Goal: Navigation & Orientation: Find specific page/section

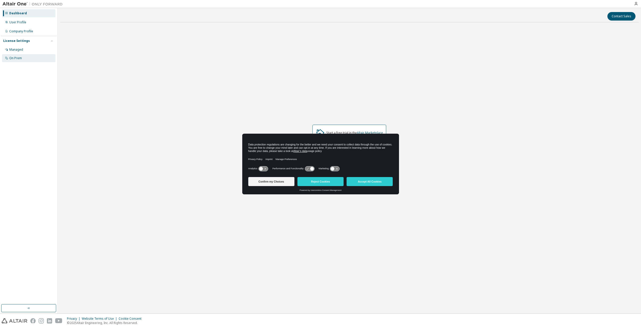
click at [14, 57] on div "On Prem" at bounding box center [15, 58] width 13 height 4
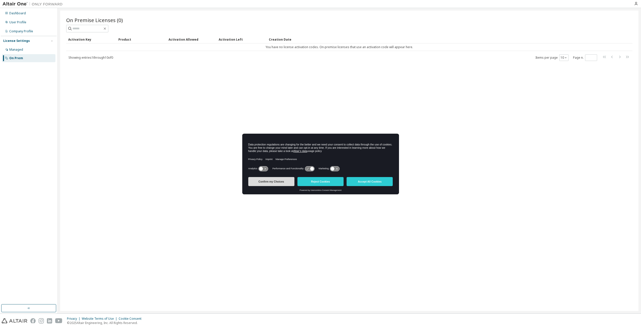
click at [281, 181] on button "Confirm my Choices" at bounding box center [271, 181] width 46 height 9
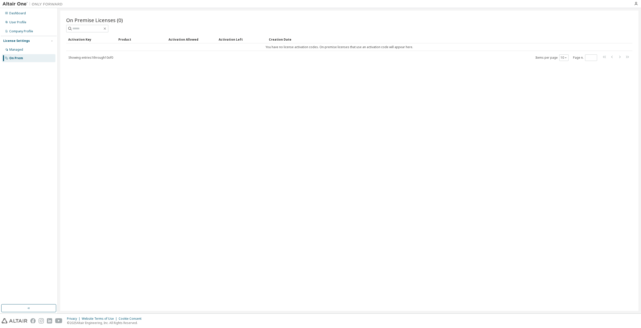
click at [161, 107] on div "On Premise Licenses (0) Clear Load Save Save As Field Operator Value Select fil…" at bounding box center [349, 161] width 578 height 300
click at [15, 50] on div "Managed" at bounding box center [16, 50] width 14 height 4
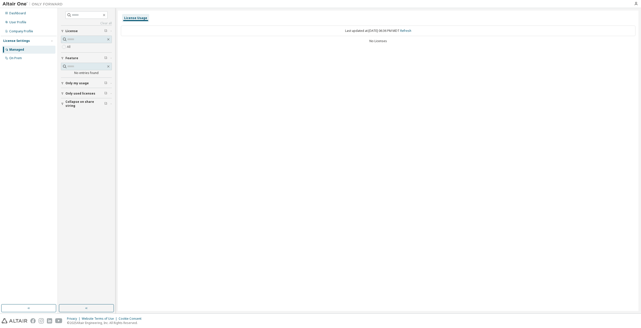
click at [80, 83] on span "Only my usage" at bounding box center [76, 83] width 23 height 4
click at [83, 39] on input "text" at bounding box center [86, 39] width 39 height 5
click at [106, 31] on icon "button" at bounding box center [105, 30] width 3 height 3
click at [232, 101] on div "License Usage Last updated at: [DATE] 06:36 PM MDT Refresh No Licenses" at bounding box center [378, 161] width 521 height 300
click at [233, 100] on div "License Usage Last updated at: [DATE] 06:36 PM MDT Refresh No Licenses" at bounding box center [378, 161] width 521 height 300
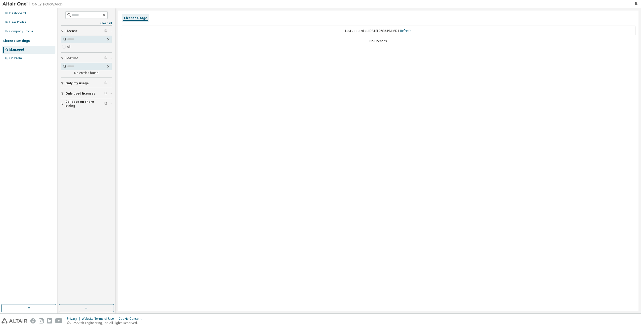
click at [133, 19] on div "License Usage" at bounding box center [135, 18] width 23 height 4
click at [270, 125] on div "License Usage Last updated at: [DATE] 06:36 PM MDT Refresh No Licenses" at bounding box center [378, 161] width 521 height 300
click at [13, 14] on div "Dashboard" at bounding box center [17, 13] width 17 height 4
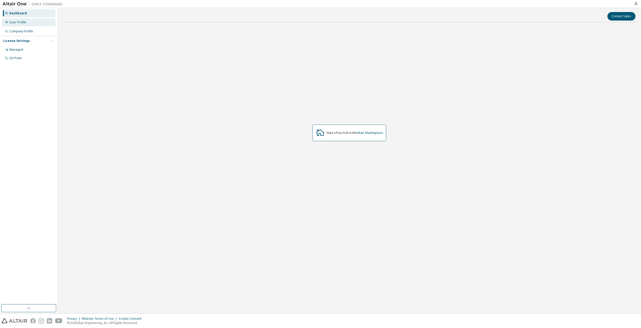
click at [15, 23] on div "User Profile" at bounding box center [17, 22] width 17 height 4
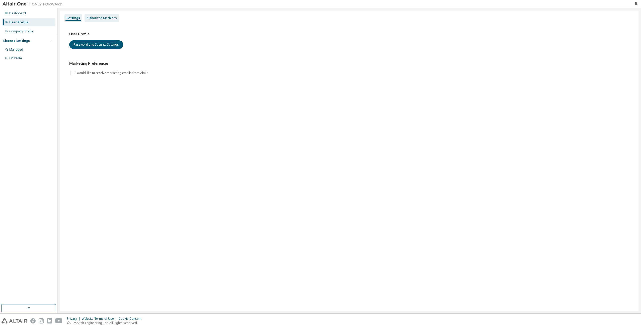
click at [101, 18] on div "Authorized Machines" at bounding box center [102, 18] width 30 height 4
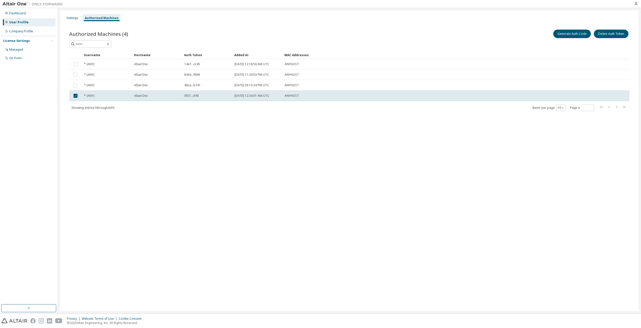
click at [365, 208] on div "Settings Authorized Machines Authorized Machines (4) Generate Auth Code Delete …" at bounding box center [349, 161] width 578 height 300
click at [352, 179] on div "Settings Authorized Machines Authorized Machines (4) Generate Auth Code Delete …" at bounding box center [349, 161] width 578 height 300
click at [15, 30] on div "Company Profile" at bounding box center [21, 31] width 24 height 4
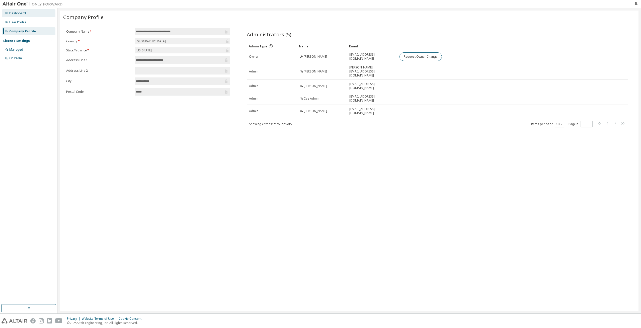
click at [17, 14] on div "Dashboard" at bounding box center [17, 13] width 17 height 4
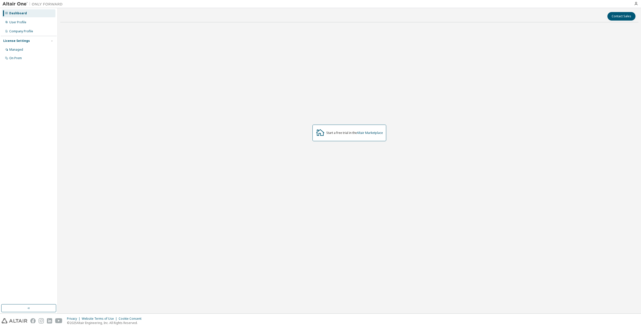
click at [363, 136] on div "Start a free trial in the Altair Marketplace" at bounding box center [350, 133] width 74 height 17
click at [363, 135] on link "Altair Marketplace" at bounding box center [370, 133] width 26 height 4
